Goal: Information Seeking & Learning: Learn about a topic

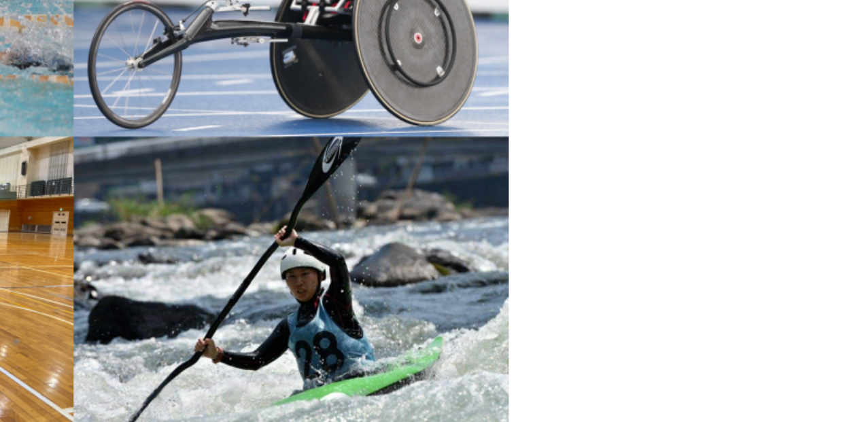
scroll to position [1656, 0]
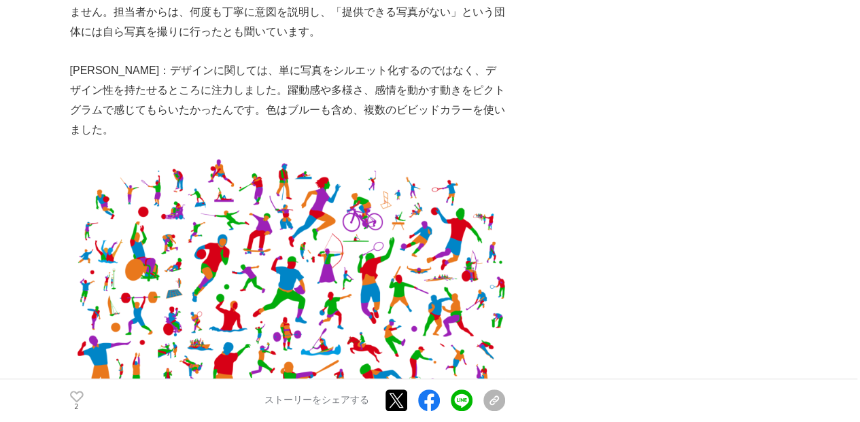
scroll to position [3054, 0]
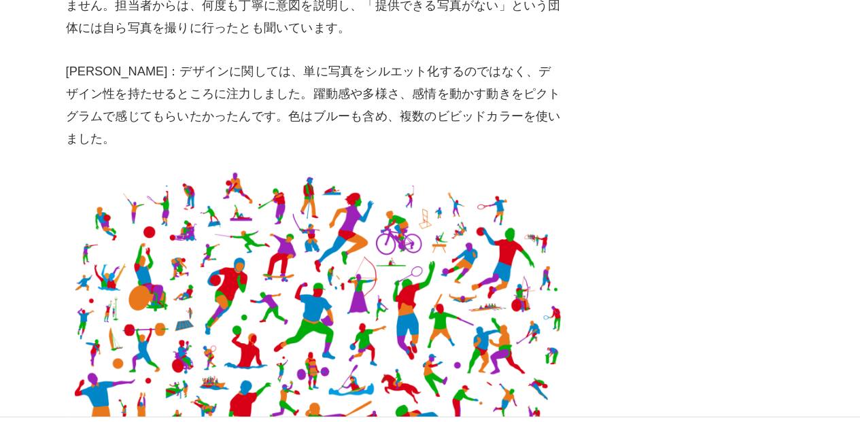
click at [213, 207] on img at bounding box center [287, 308] width 435 height 289
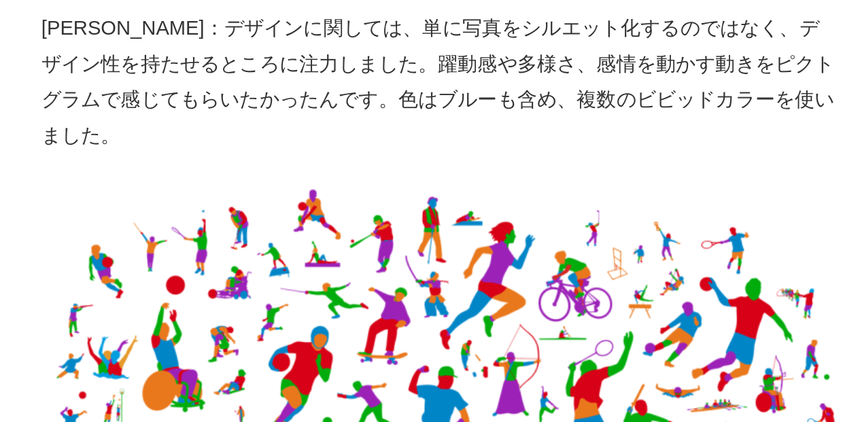
scroll to position [3030, 0]
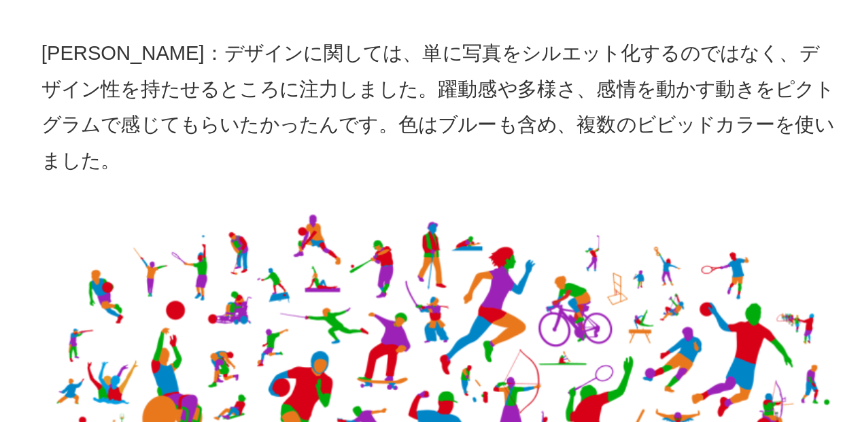
click at [473, 208] on img at bounding box center [287, 332] width 435 height 289
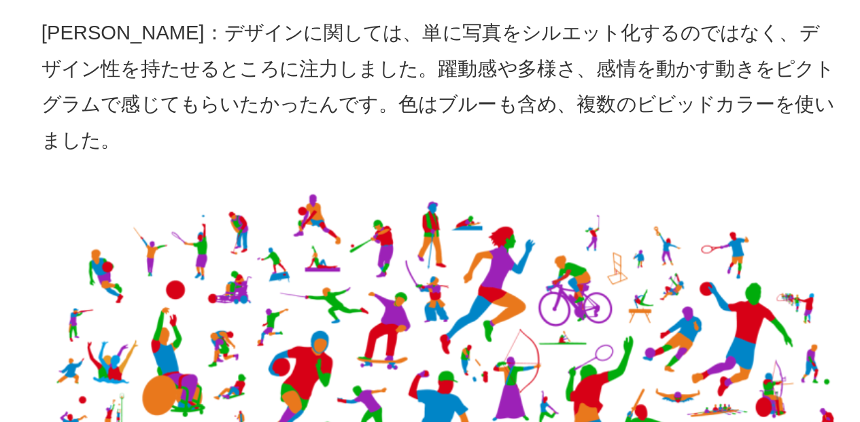
scroll to position [3031, 0]
